Goal: Obtain resource: Download file/media

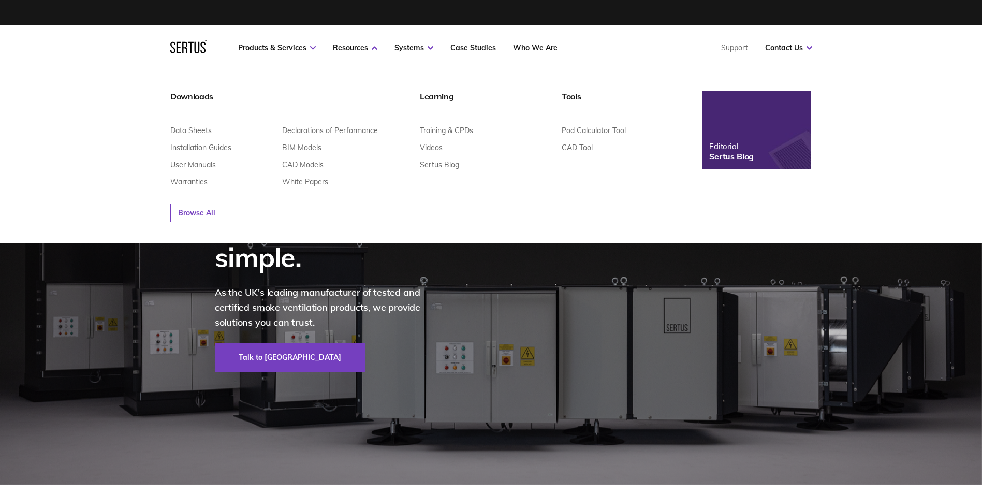
click at [305, 42] on nav "Products & Services Resources Systems Case Studies Who We Are Support Contact U…" at bounding box center [491, 48] width 642 height 46
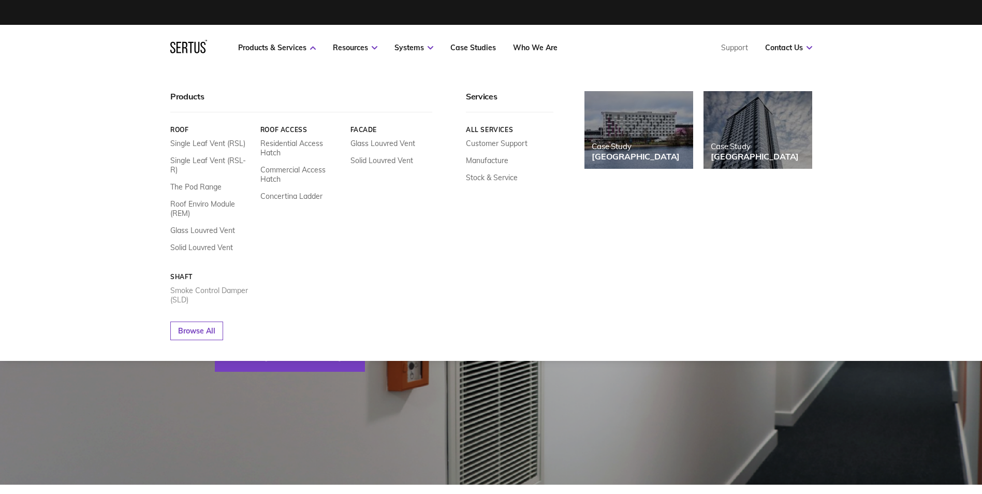
click at [217, 286] on link "Smoke Control Damper (SLD)" at bounding box center [211, 295] width 82 height 19
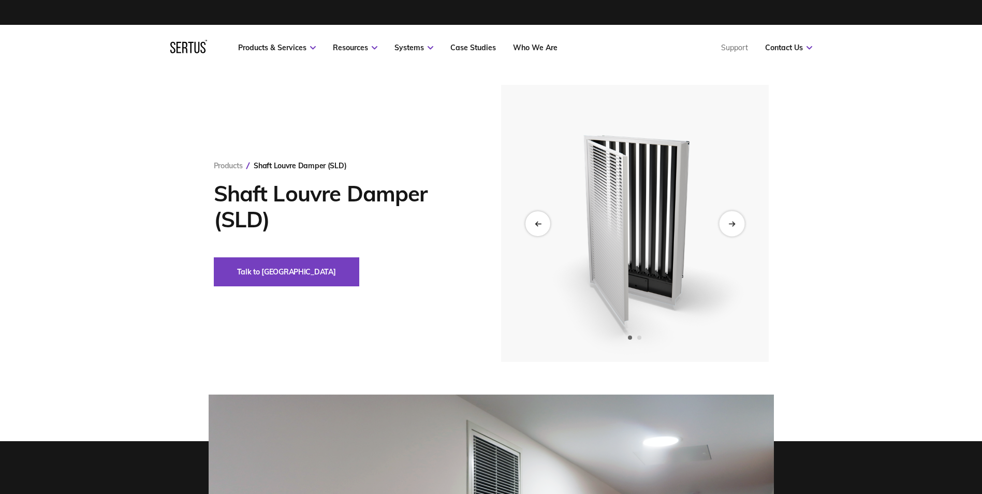
click at [732, 224] on icon "Next slide" at bounding box center [731, 224] width 7 height 6
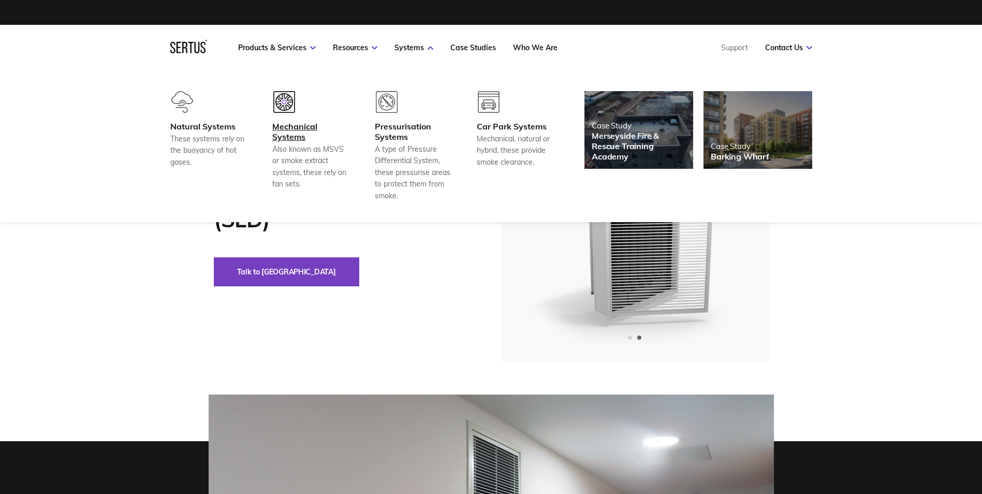
click at [308, 129] on div "Mechanical Systems" at bounding box center [310, 131] width 77 height 21
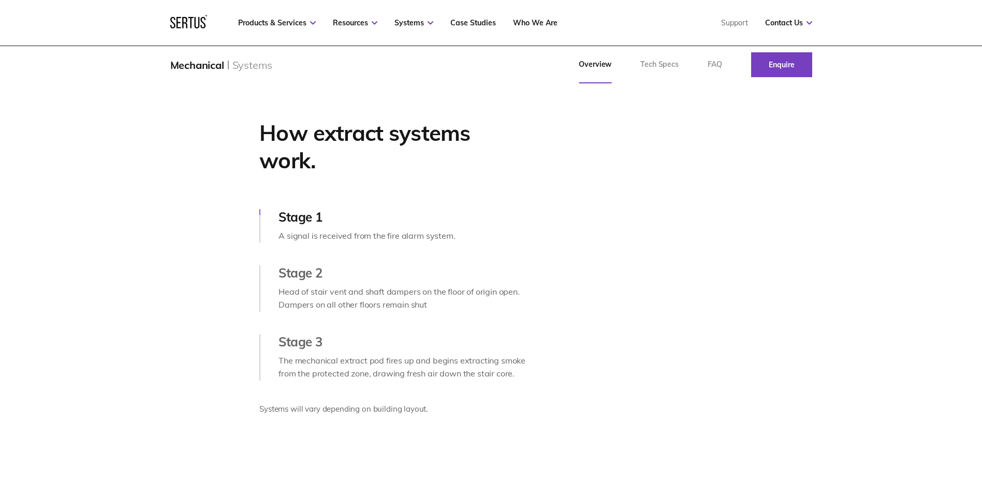
scroll to position [466, 0]
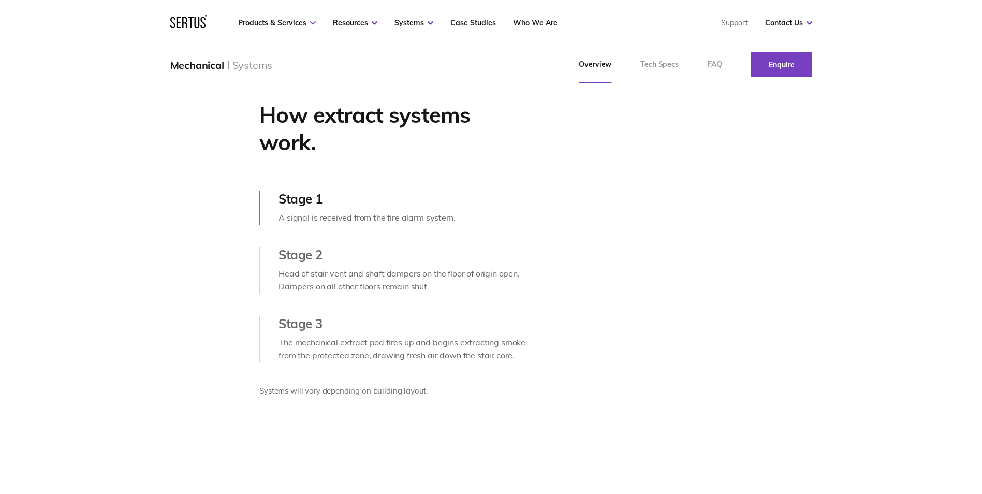
click at [427, 288] on div "Head of stair vent and shaft dampers on the floor of origin open. Dampers on al…" at bounding box center [404, 280] width 250 height 26
click at [270, 294] on div "Stage 2 Head of stair vent and shaft dampers on the floor of origin open. Dampe…" at bounding box center [393, 270] width 269 height 47
click at [291, 262] on div "Stage 2" at bounding box center [404, 255] width 250 height 16
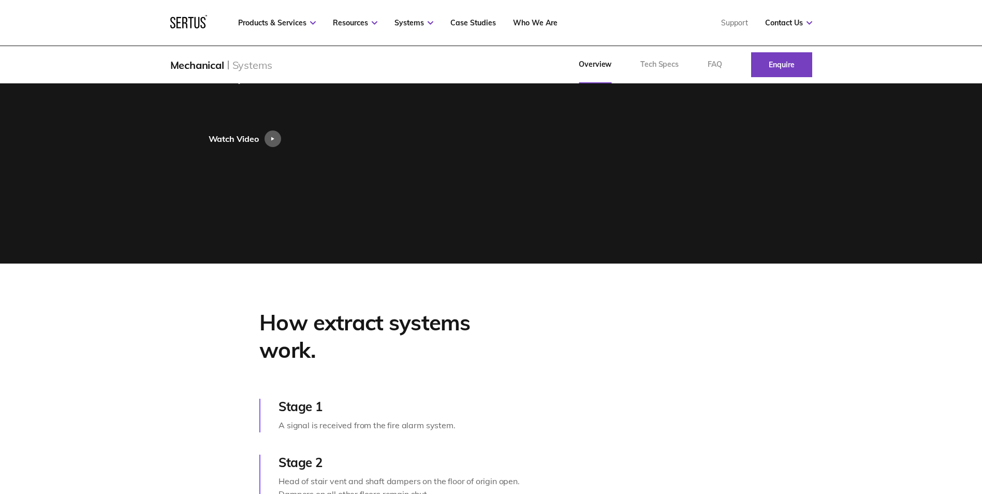
scroll to position [161, 0]
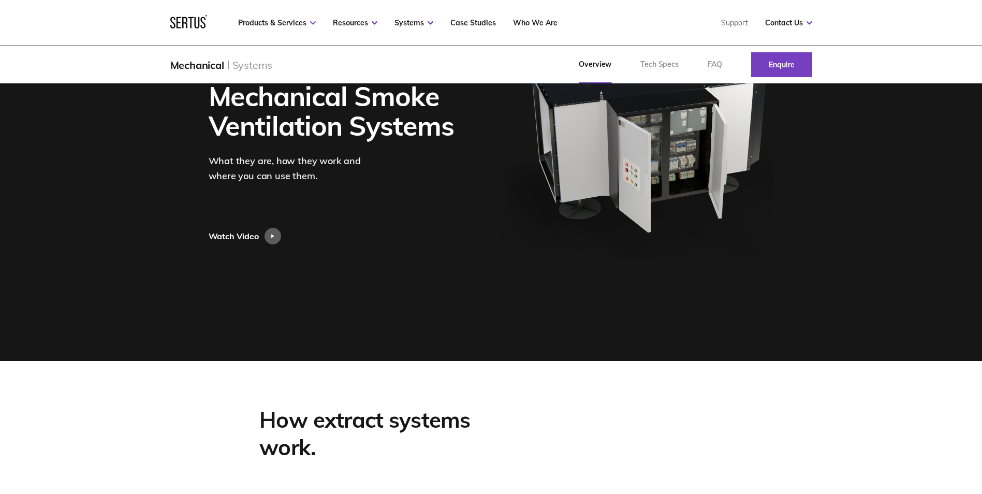
click at [267, 227] on div "Watch Video" at bounding box center [248, 213] width 79 height 61
click at [278, 237] on div at bounding box center [273, 236] width 17 height 17
click at [275, 236] on div at bounding box center [273, 236] width 17 height 17
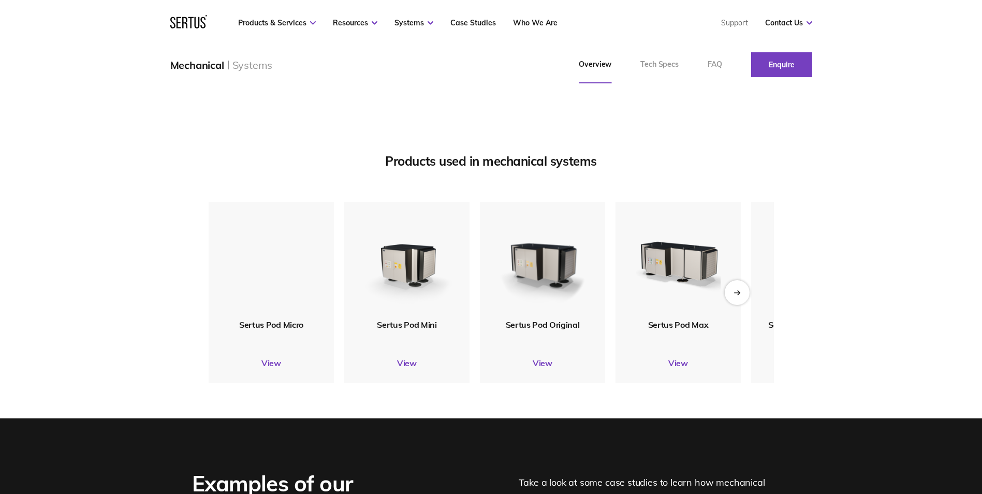
scroll to position [1248, 0]
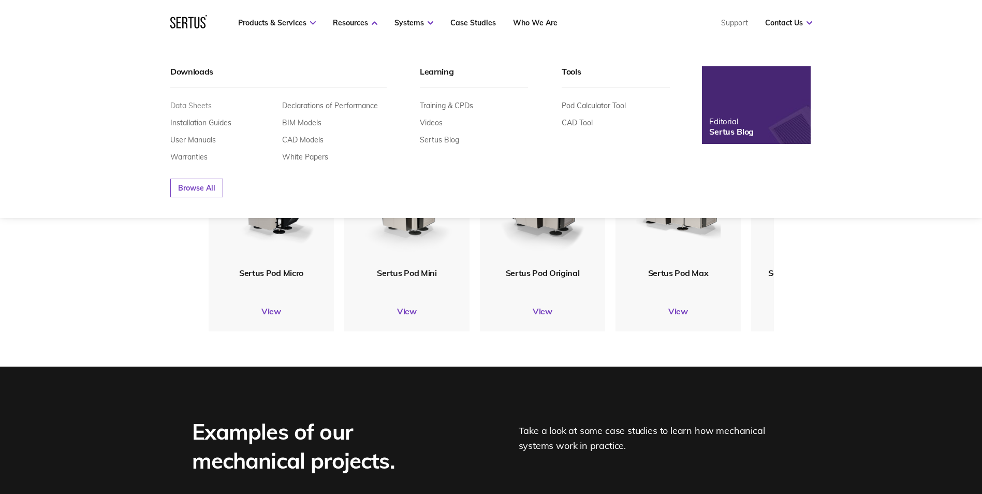
click at [184, 109] on link "Data Sheets" at bounding box center [190, 105] width 41 height 9
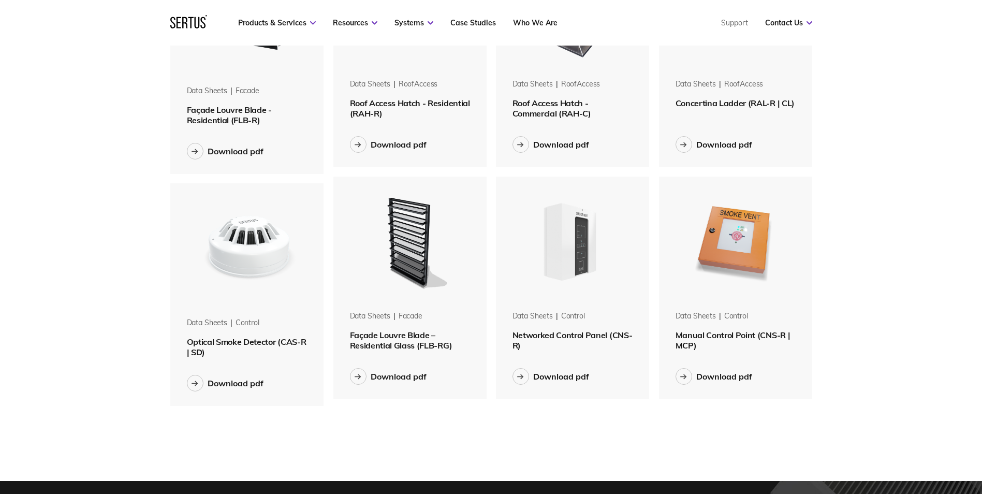
scroll to position [777, 0]
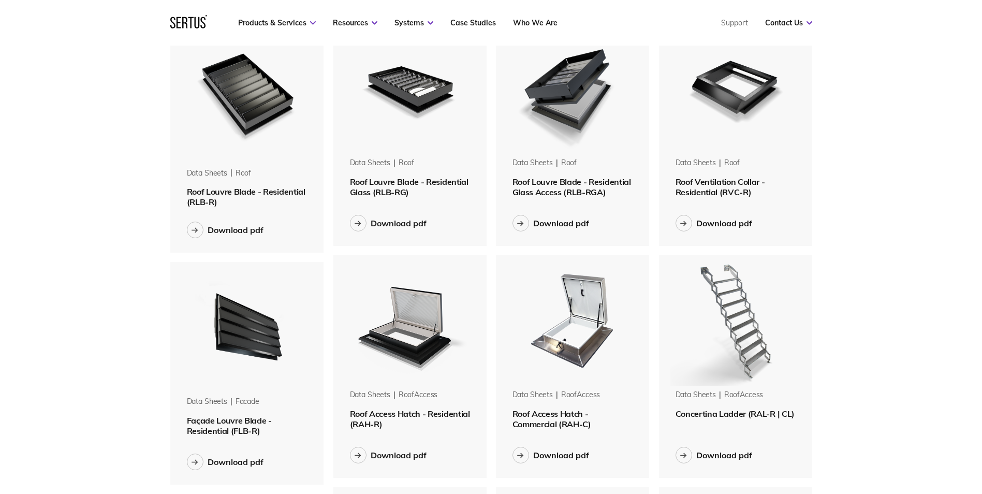
click at [240, 109] on img at bounding box center [247, 93] width 130 height 140
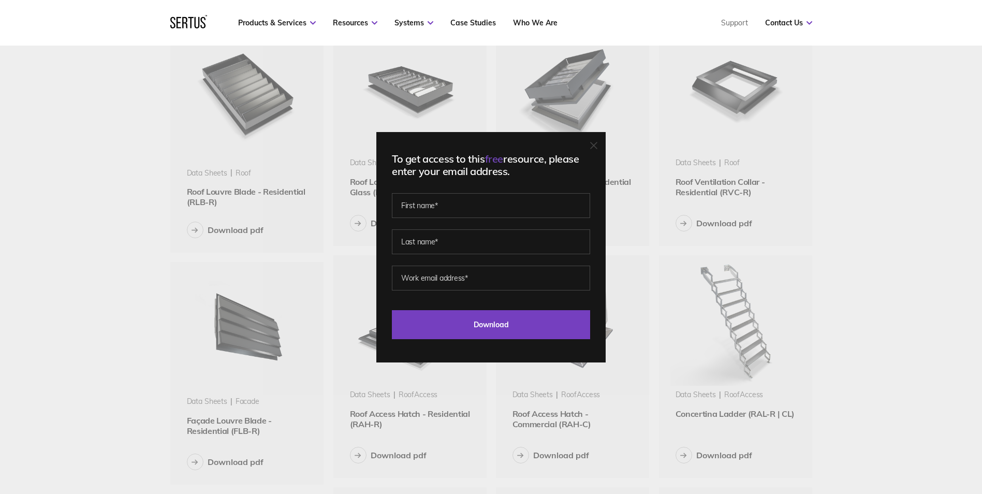
click at [602, 143] on div "To get access to this free resource, please enter your email address. Last Down…" at bounding box center [490, 247] width 229 height 230
click at [597, 144] on icon at bounding box center [594, 145] width 6 height 6
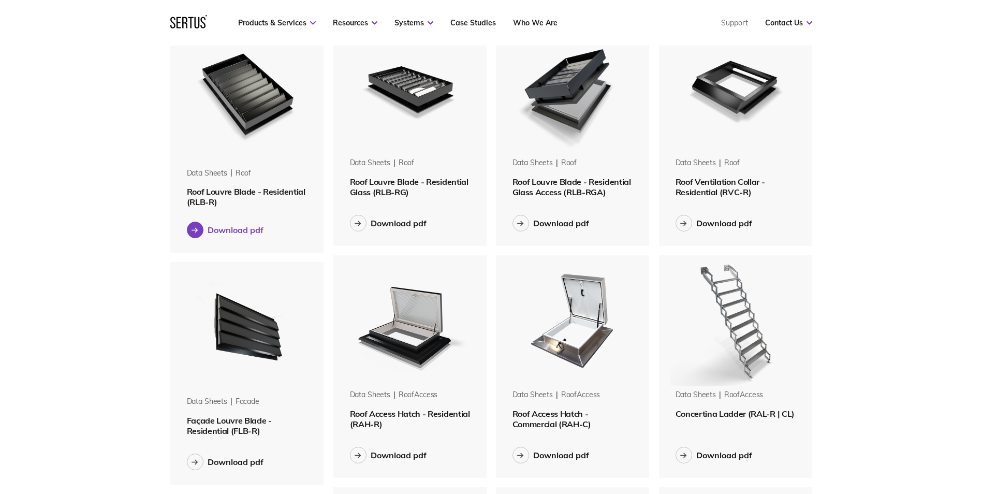
click at [249, 230] on div "Download pdf" at bounding box center [236, 230] width 56 height 10
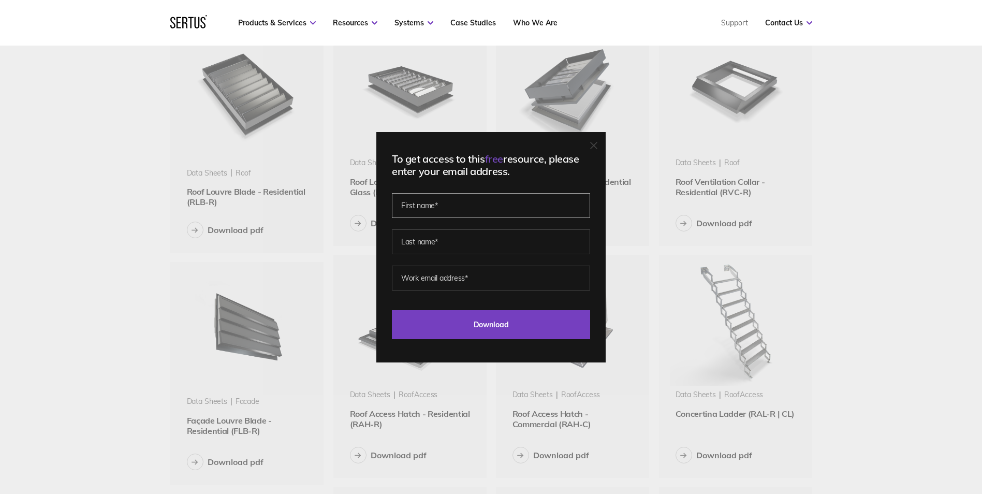
click at [482, 205] on input "text" at bounding box center [491, 205] width 198 height 25
drag, startPoint x: 923, startPoint y: 212, endPoint x: 834, endPoint y: 217, distance: 89.7
click at [923, 212] on div "To get access to this free resource, please enter your email address. Please co…" at bounding box center [491, 247] width 982 height 494
